Goal: Transaction & Acquisition: Book appointment/travel/reservation

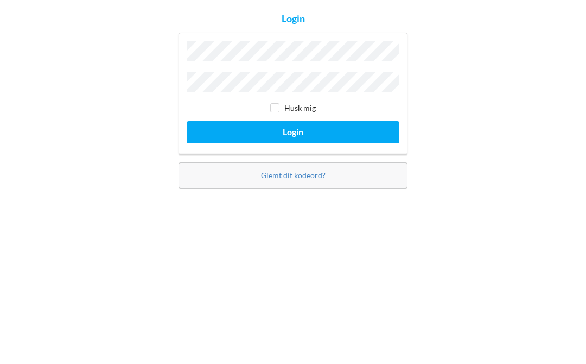
click at [333, 202] on button "Login" at bounding box center [293, 213] width 213 height 22
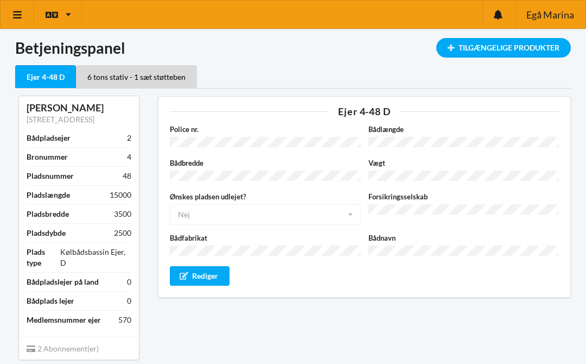
click at [503, 48] on div "Tilgængelige Produkter" at bounding box center [504, 48] width 135 height 20
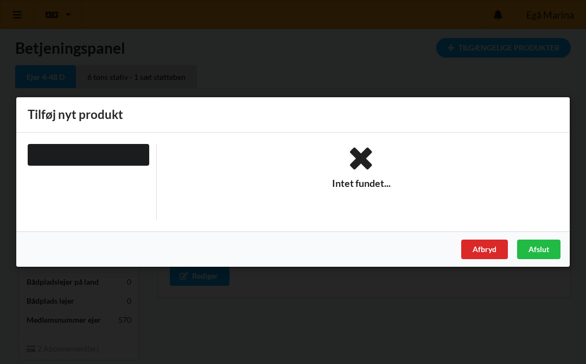
click at [492, 248] on div "Afbryd" at bounding box center [485, 249] width 47 height 20
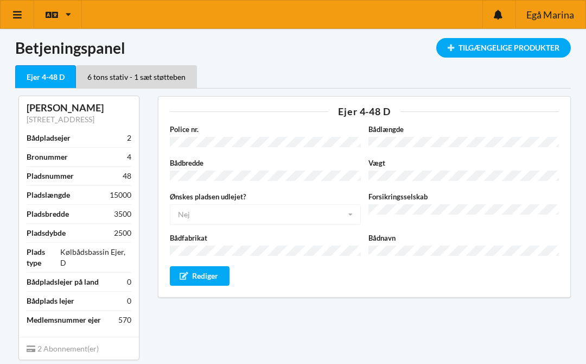
click at [24, 13] on link at bounding box center [18, 15] width 34 height 28
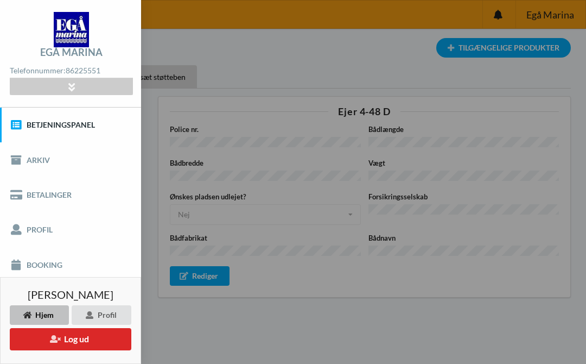
click at [54, 264] on link "Booking" at bounding box center [70, 264] width 141 height 35
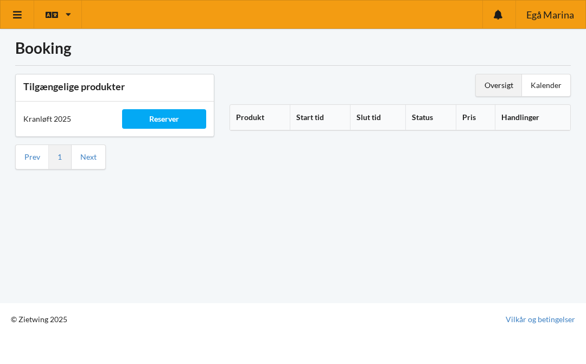
click at [174, 119] on div "Reserver" at bounding box center [164, 119] width 84 height 20
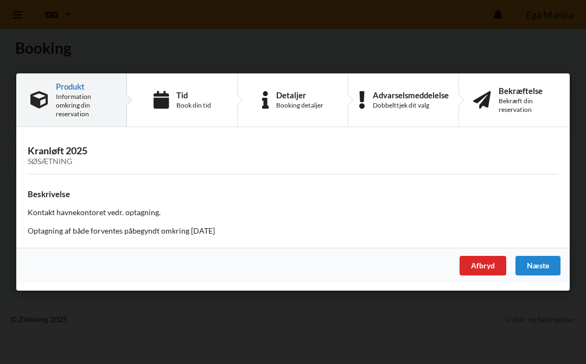
click at [105, 148] on h3 "Kranløft 2025 Søsætning" at bounding box center [293, 155] width 531 height 22
click at [66, 155] on h3 "Kranløft 2025 Søsætning" at bounding box center [293, 155] width 531 height 22
click at [199, 103] on div "Book din tid" at bounding box center [193, 105] width 35 height 9
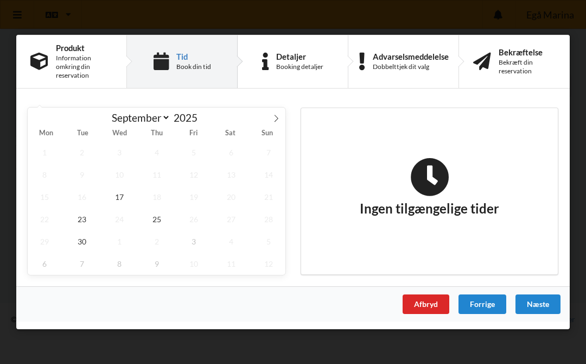
click at [285, 117] on span at bounding box center [276, 117] width 18 height 18
click at [42, 114] on span at bounding box center [37, 117] width 18 height 18
click at [283, 117] on span at bounding box center [276, 117] width 18 height 18
select select "9"
click at [240, 195] on span "18" at bounding box center [231, 197] width 34 height 22
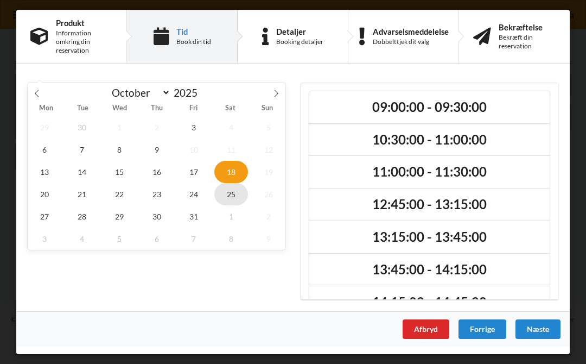
click at [240, 194] on span "25" at bounding box center [231, 194] width 34 height 22
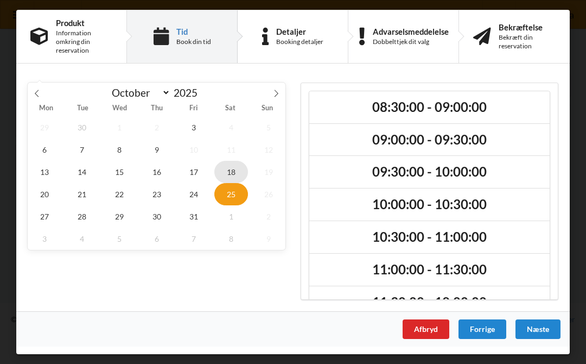
click at [235, 173] on span "18" at bounding box center [231, 172] width 34 height 22
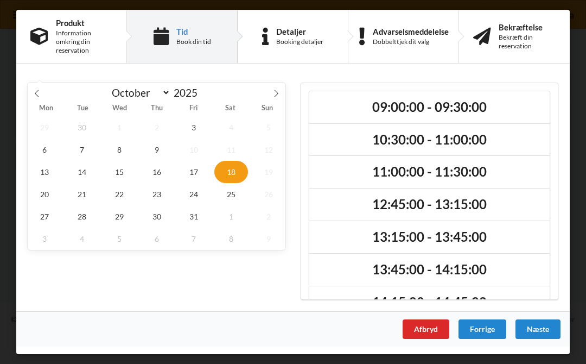
click at [431, 329] on div "Afbryd" at bounding box center [426, 329] width 47 height 20
